Goal: Find specific page/section: Find specific page/section

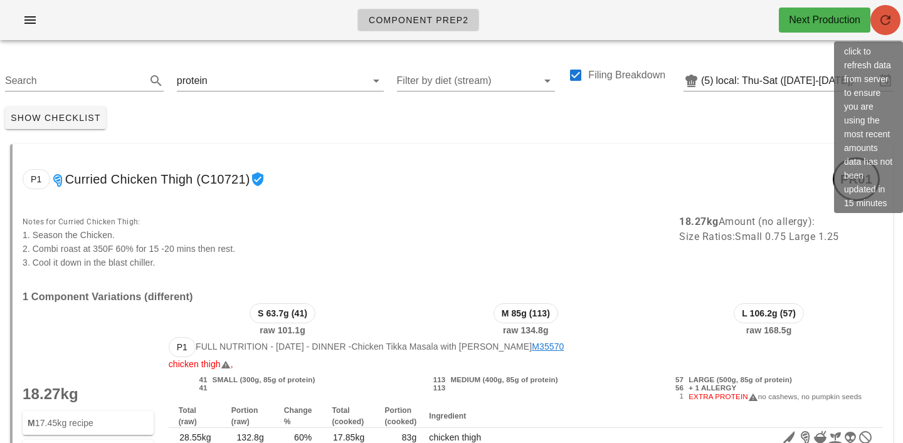
click at [890, 20] on icon "button" at bounding box center [885, 20] width 15 height 15
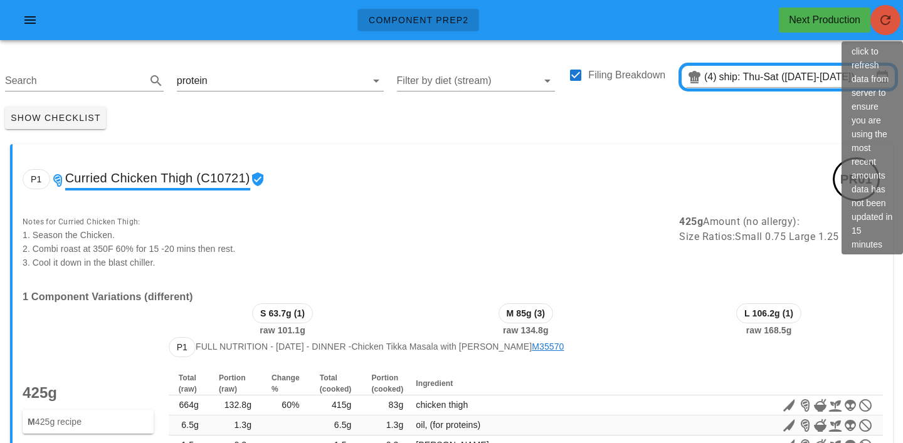
click at [886, 22] on icon "button" at bounding box center [885, 20] width 15 height 15
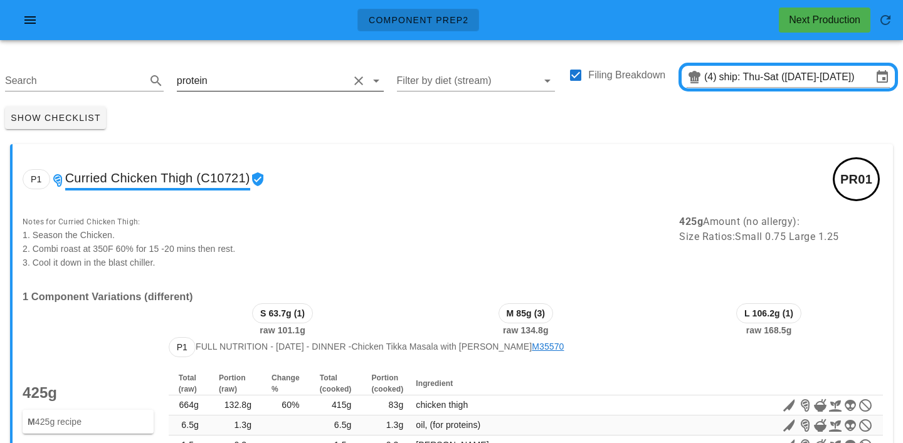
click at [253, 91] on div "protein" at bounding box center [280, 81] width 207 height 20
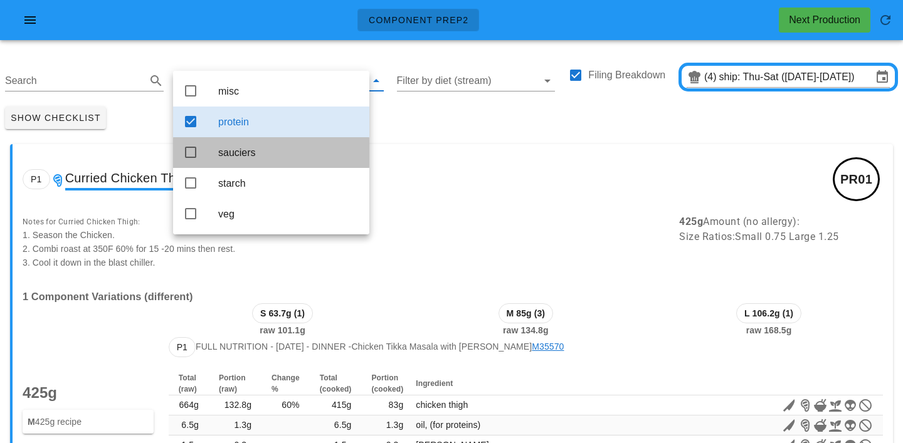
click at [252, 153] on div "sauciers" at bounding box center [288, 153] width 141 height 12
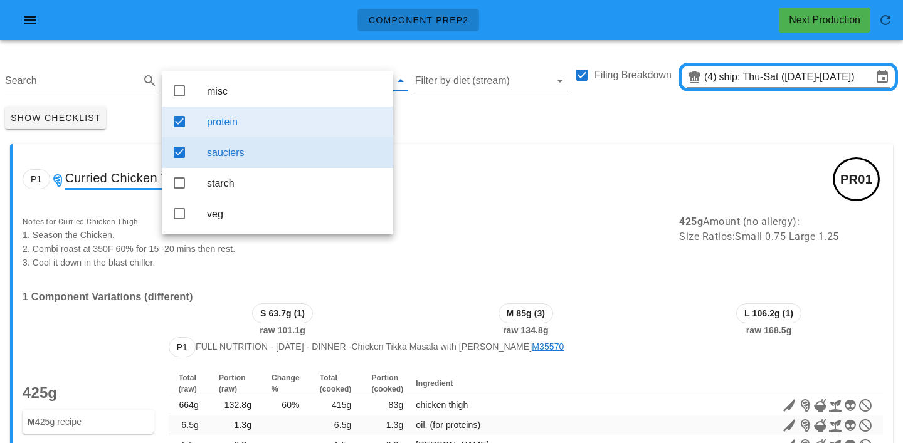
click at [252, 126] on div "protein" at bounding box center [295, 122] width 176 height 12
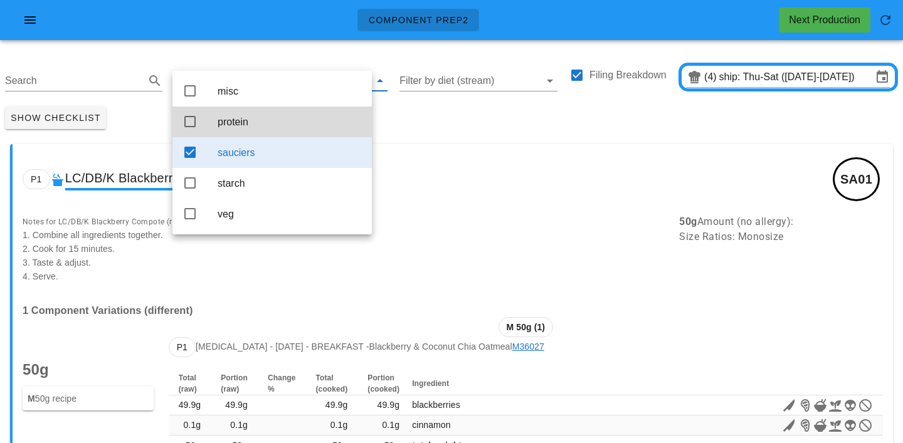
click at [388, 119] on div "Show Checklist" at bounding box center [451, 118] width 903 height 33
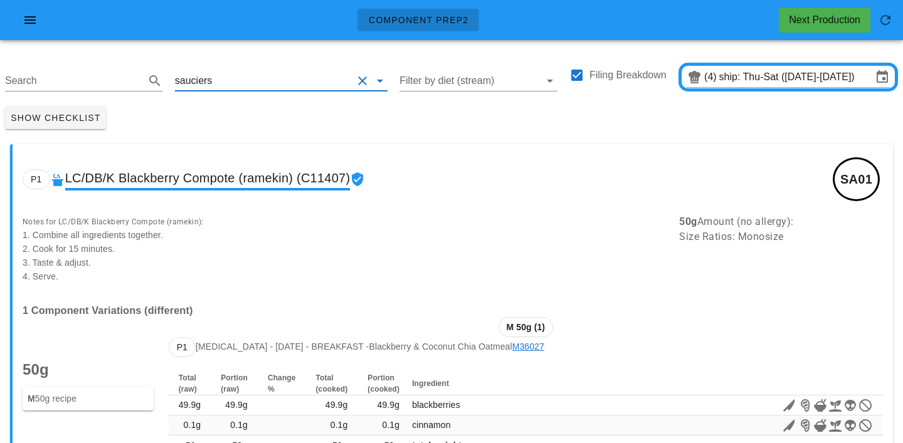
click at [245, 88] on input "text" at bounding box center [282, 81] width 137 height 20
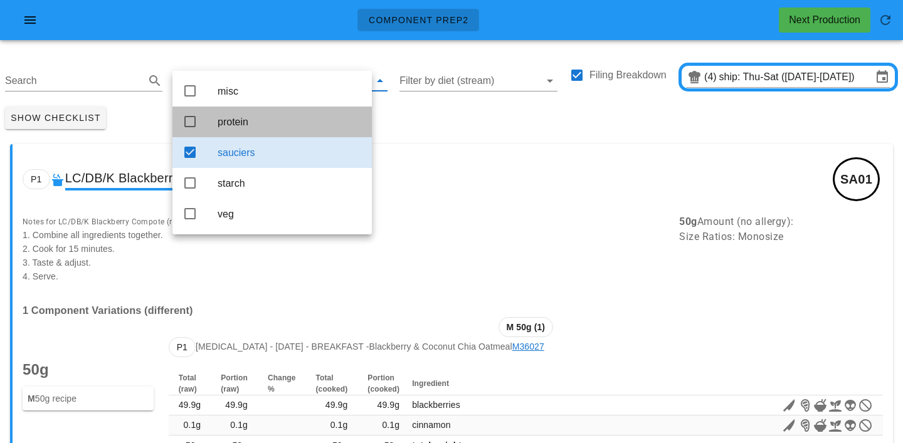
click at [246, 128] on div "protein" at bounding box center [290, 122] width 144 height 12
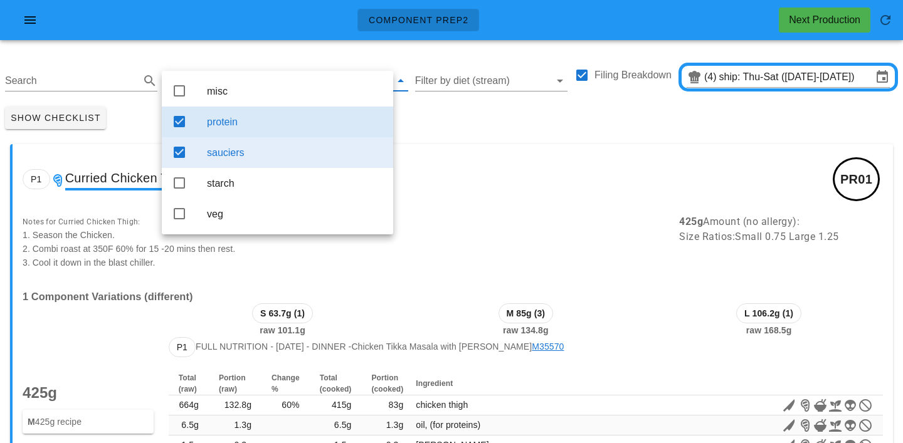
click at [264, 162] on div "sauciers" at bounding box center [295, 152] width 176 height 27
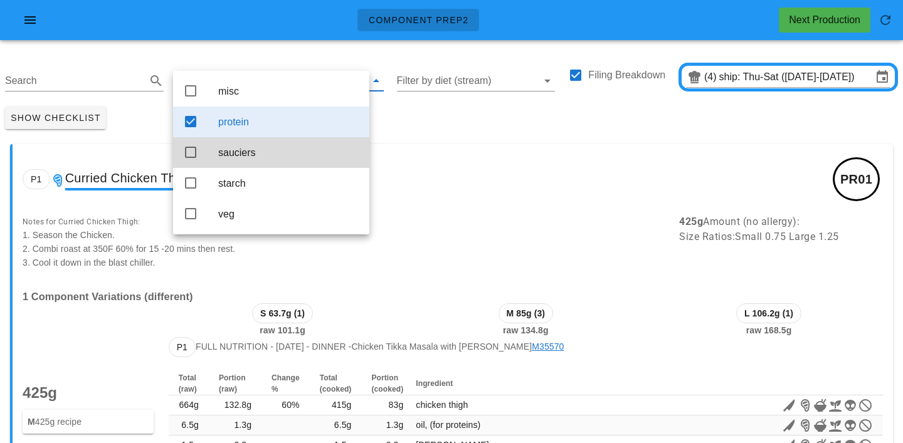
click at [485, 105] on div "Show Checklist" at bounding box center [451, 118] width 903 height 33
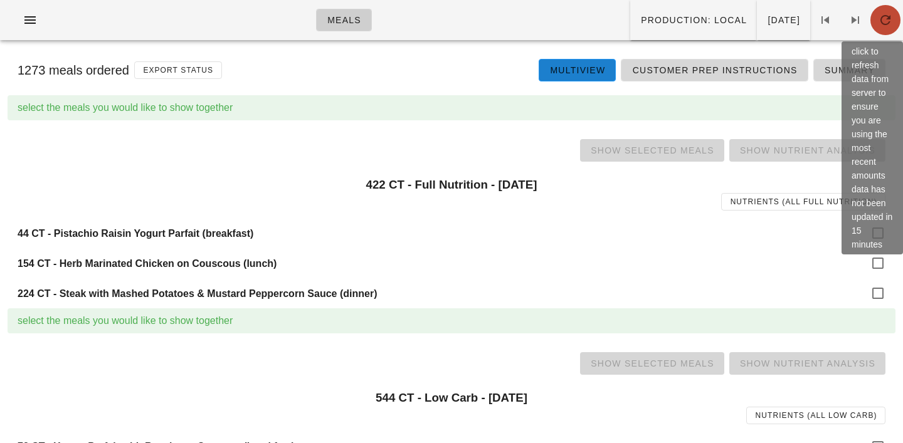
click at [878, 22] on icon "button" at bounding box center [885, 20] width 15 height 15
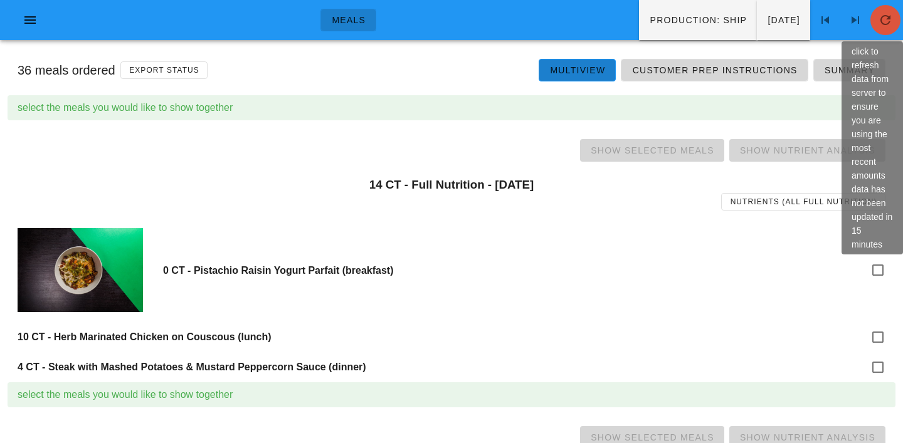
click at [882, 19] on icon "button" at bounding box center [885, 20] width 15 height 15
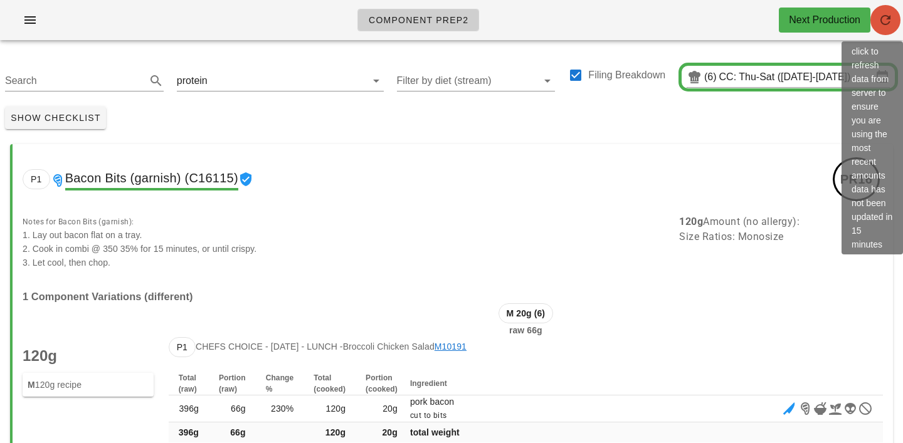
click at [897, 22] on span "button" at bounding box center [885, 20] width 30 height 15
